Goal: Task Accomplishment & Management: Use online tool/utility

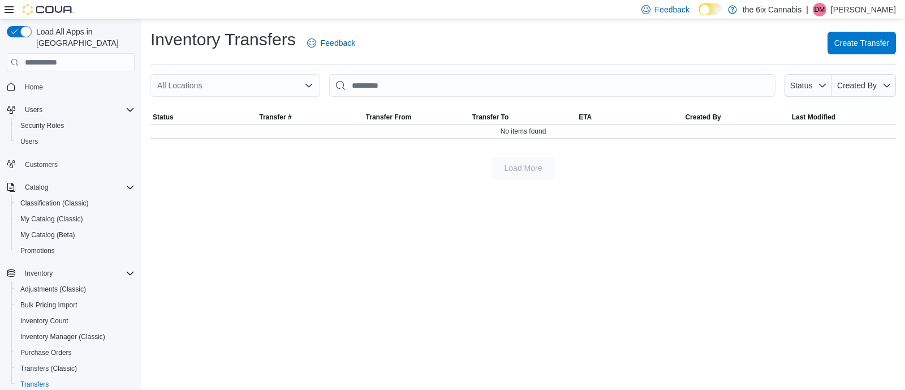
click at [310, 89] on icon "Open list of options" at bounding box center [308, 85] width 9 height 9
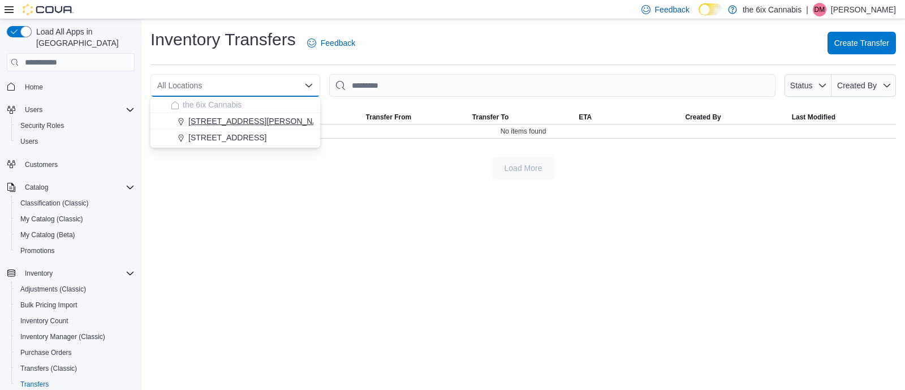
click at [242, 121] on span "[STREET_ADDRESS][PERSON_NAME] North" at bounding box center [270, 120] width 165 height 11
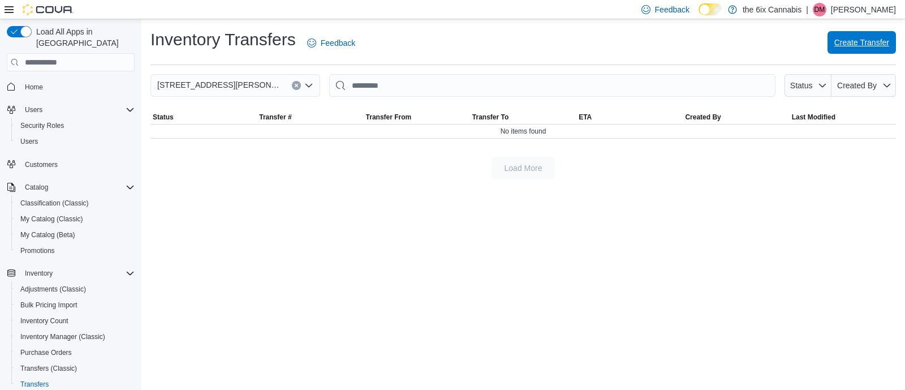
click at [863, 32] on span "Create Transfer" at bounding box center [862, 42] width 55 height 23
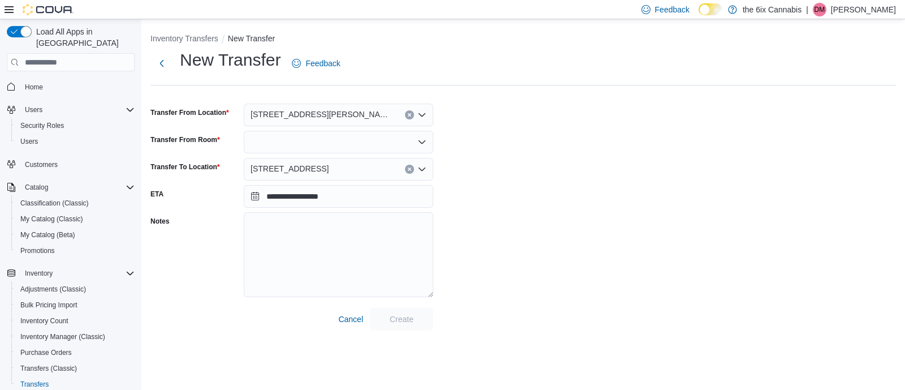
click at [387, 143] on div at bounding box center [339, 142] width 190 height 23
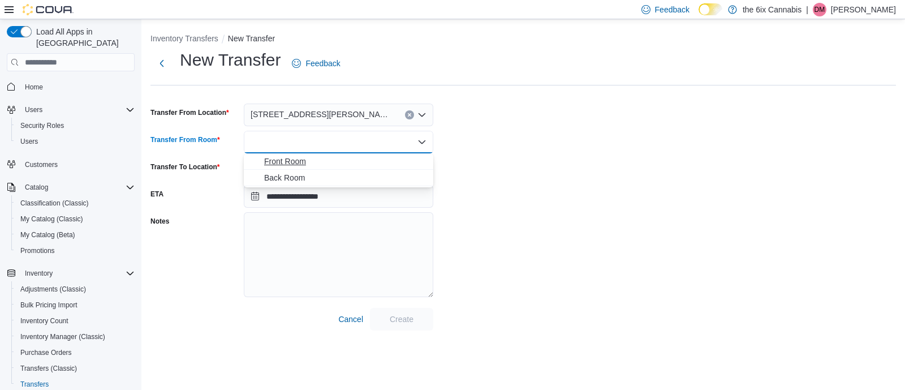
click at [301, 162] on span "Front Room" at bounding box center [345, 161] width 162 height 11
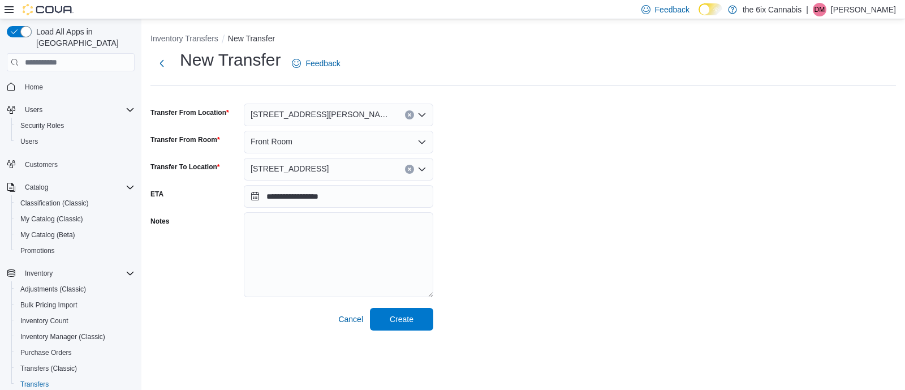
click at [656, 219] on div "**********" at bounding box center [524, 190] width 746 height 282
click at [418, 313] on span "Create" at bounding box center [402, 318] width 50 height 23
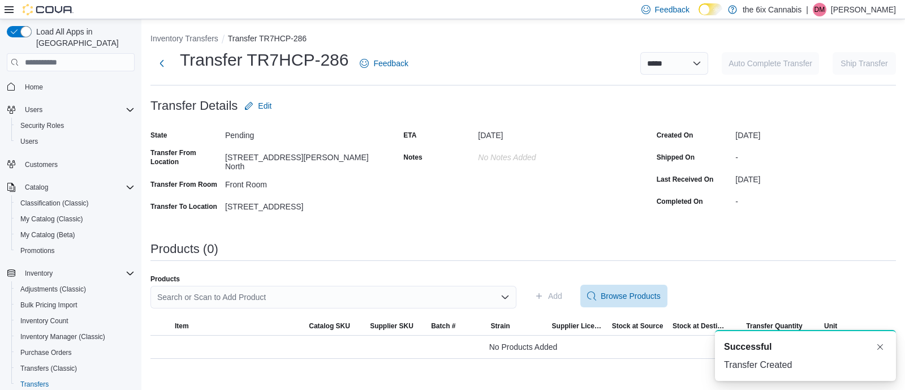
click at [506, 298] on icon "Open list of options" at bounding box center [505, 297] width 9 height 9
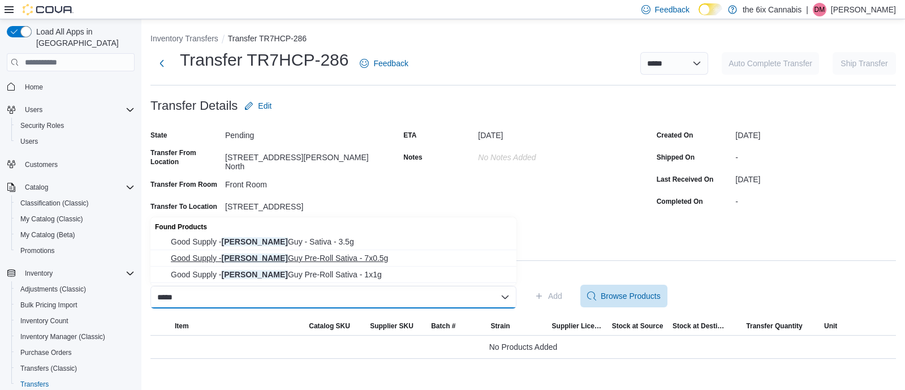
type input "****"
click at [334, 253] on span "Good Supply - [PERSON_NAME] Pre-Roll Sativa - 7x0.5g" at bounding box center [340, 257] width 339 height 11
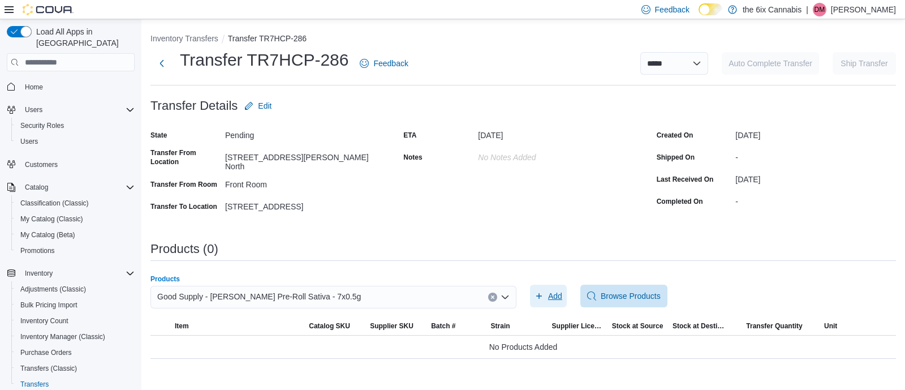
click at [549, 298] on span "Add" at bounding box center [555, 295] width 14 height 11
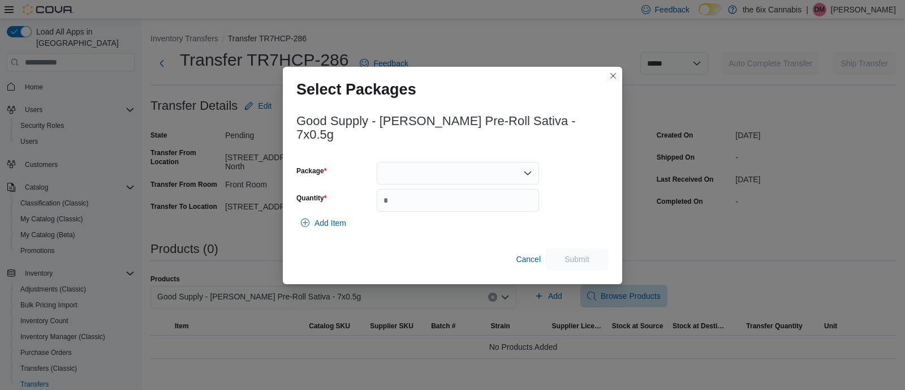
click at [533, 162] on div at bounding box center [458, 173] width 162 height 23
click at [424, 202] on span "3101738404" at bounding box center [464, 201] width 135 height 11
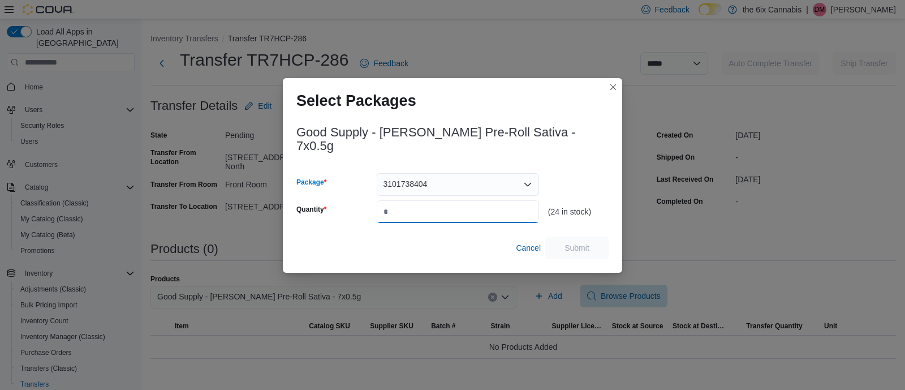
click at [424, 202] on input "Quantity" at bounding box center [458, 211] width 162 height 23
type input "*"
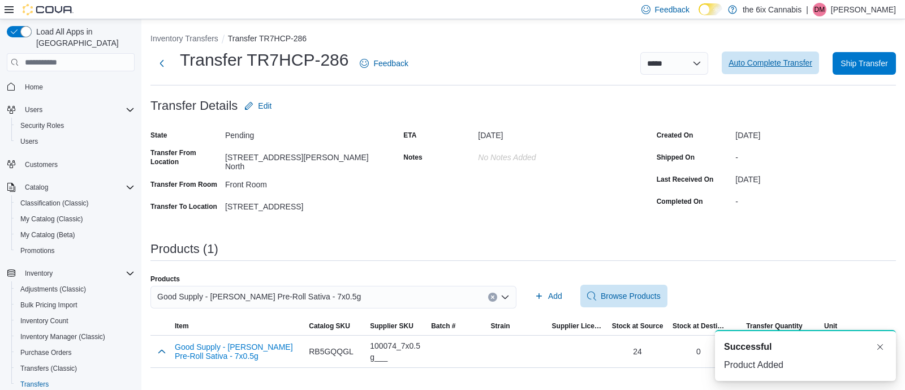
click at [771, 63] on span "Auto Complete Transfer" at bounding box center [771, 62] width 84 height 11
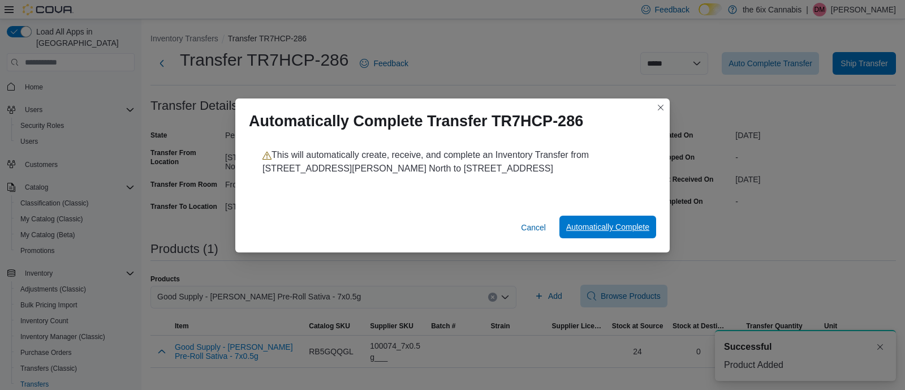
click at [622, 227] on span "Automatically Complete" at bounding box center [607, 226] width 83 height 11
